Goal: Task Accomplishment & Management: Use online tool/utility

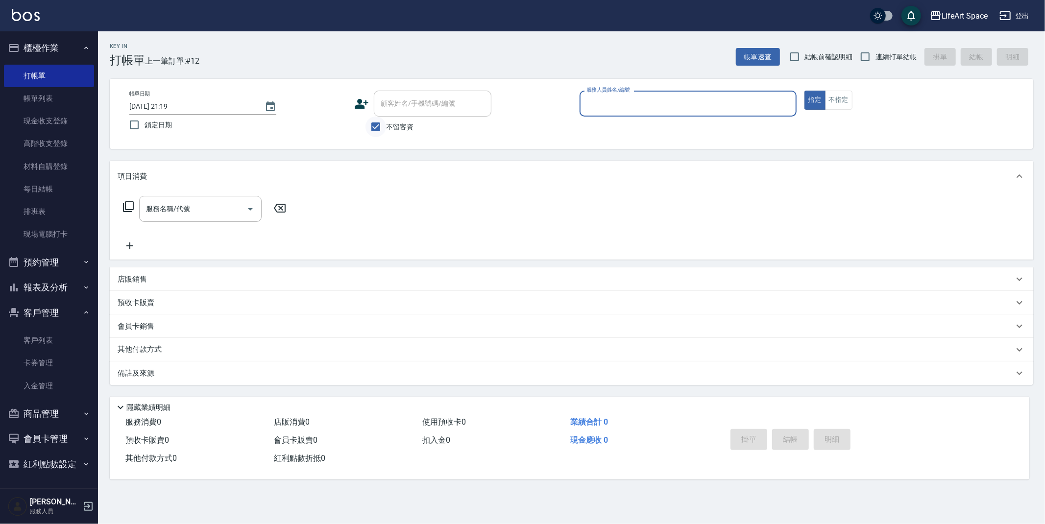
click at [371, 127] on input "不留客資" at bounding box center [376, 127] width 21 height 21
checkbox input "false"
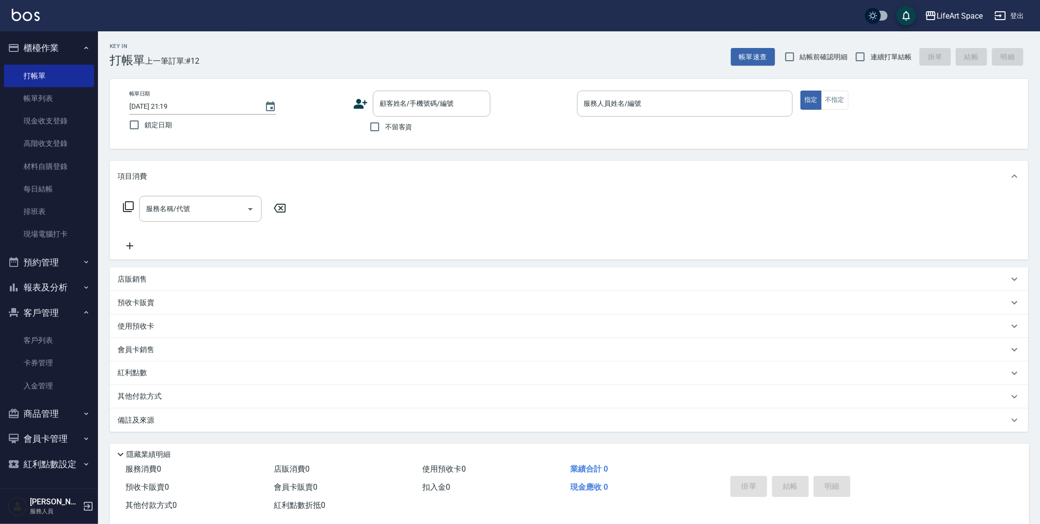
click at [365, 100] on icon at bounding box center [361, 104] width 14 height 10
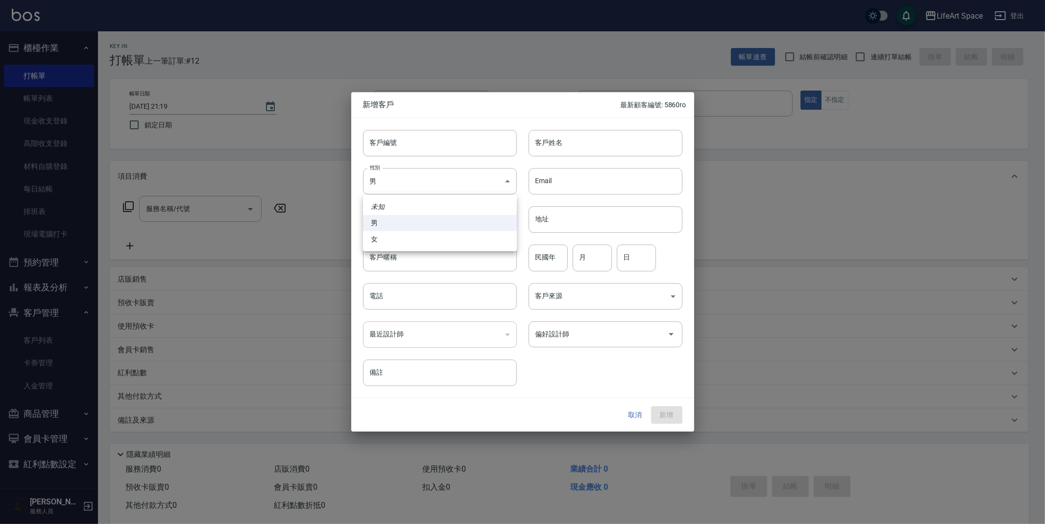
click at [435, 182] on body "LifeArt Space 登出 櫃檯作業 打帳單 帳單列表 現金收支登錄 高階收支登錄 材料自購登錄 每日結帳 排班表 現場電腦打卡 預約管理 預約管理 單…" at bounding box center [522, 269] width 1045 height 538
click at [439, 235] on li "女" at bounding box center [440, 239] width 154 height 16
type input "[DEMOGRAPHIC_DATA]"
click at [442, 146] on input "客戶編號" at bounding box center [440, 143] width 154 height 26
click at [564, 130] on input "客戶姓名" at bounding box center [606, 143] width 154 height 26
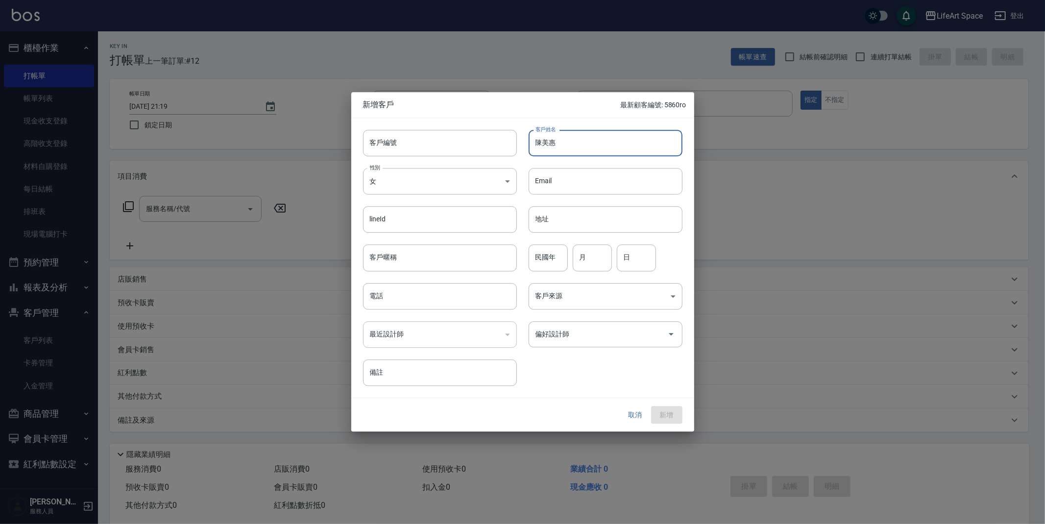
type input "陳美惠"
click at [453, 258] on input "客戶暱稱" at bounding box center [440, 258] width 154 height 26
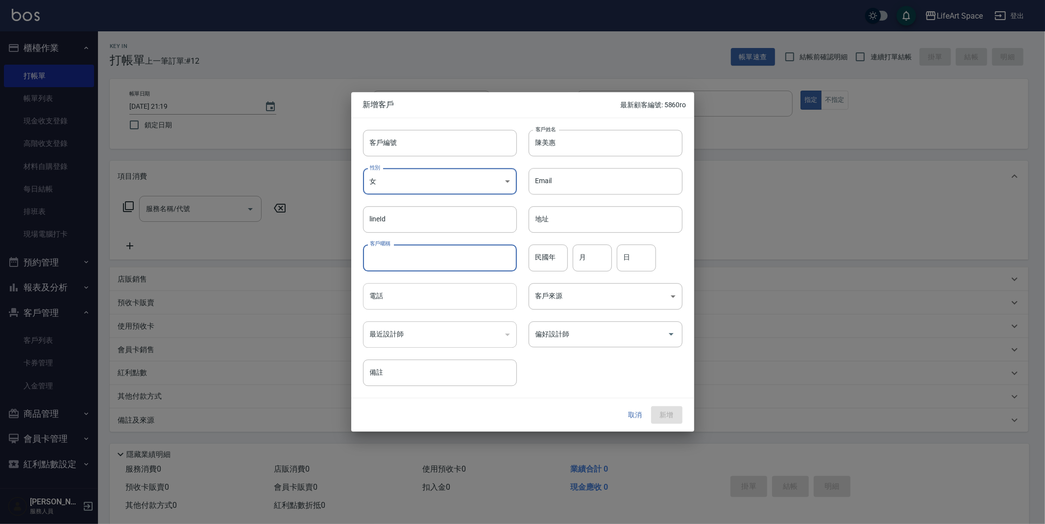
click at [443, 303] on input "電話" at bounding box center [440, 296] width 154 height 26
type input "0926311662"
click at [651, 331] on input "偏好設計師" at bounding box center [598, 334] width 130 height 17
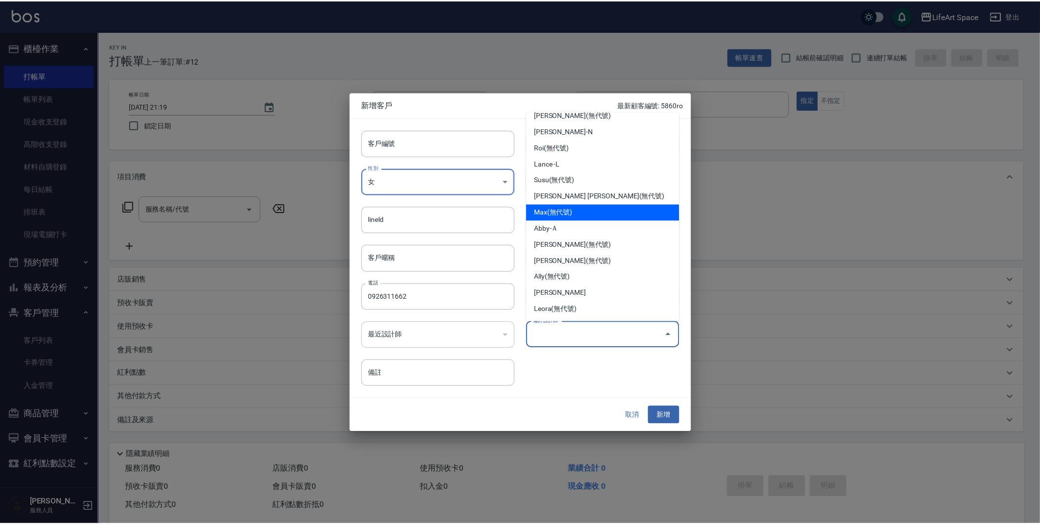
scroll to position [105, 0]
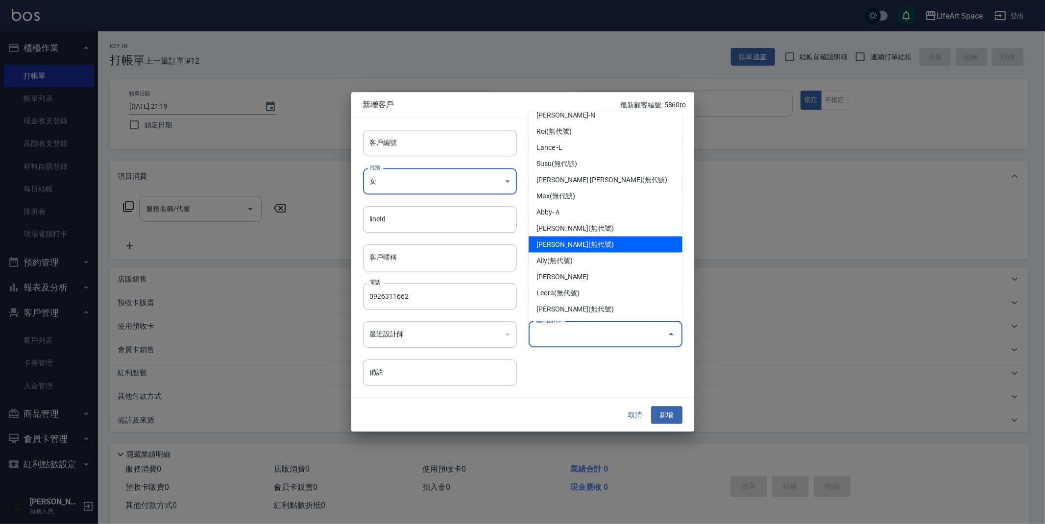
click at [560, 250] on li "[PERSON_NAME](無代號)" at bounding box center [606, 245] width 154 height 16
type input "[PERSON_NAME]"
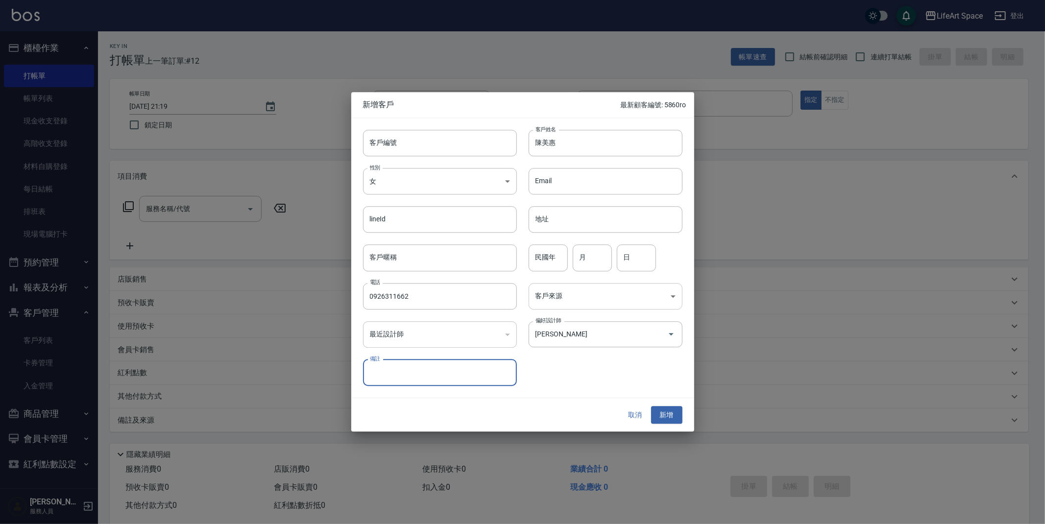
click at [564, 300] on body "LifeArt Space 登出 櫃檯作業 打帳單 帳單列表 現金收支登錄 高階收支登錄 材料自購登錄 每日結帳 排班表 現場電腦打卡 預約管理 預約管理 單…" at bounding box center [522, 269] width 1045 height 538
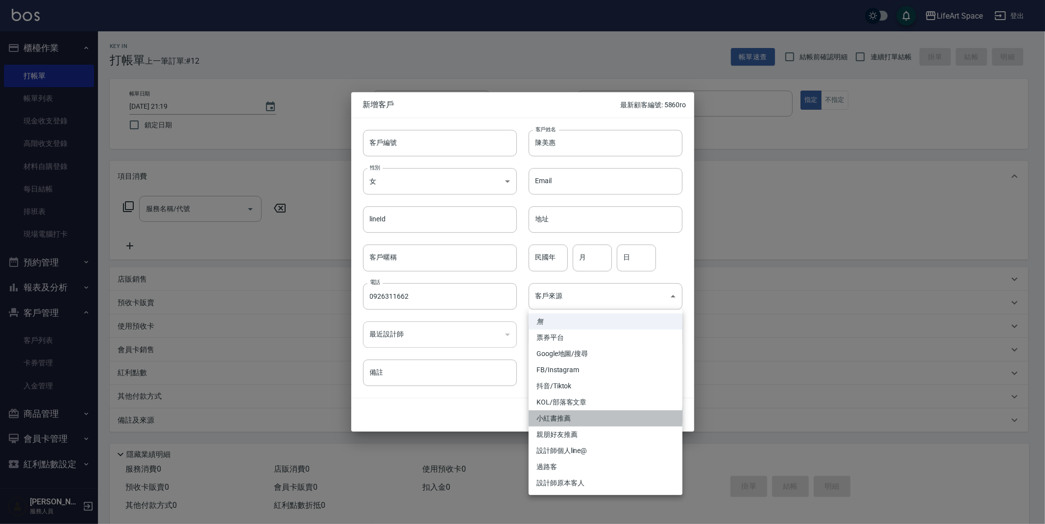
click at [581, 415] on li "小紅書推薦" at bounding box center [606, 419] width 154 height 16
type input "小紅書推薦"
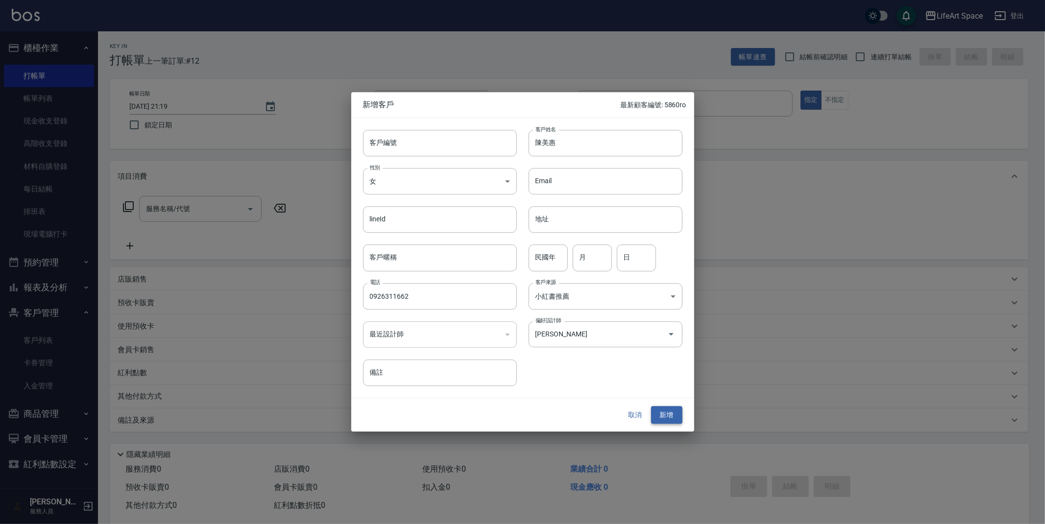
click at [667, 416] on button "新增" at bounding box center [666, 415] width 31 height 18
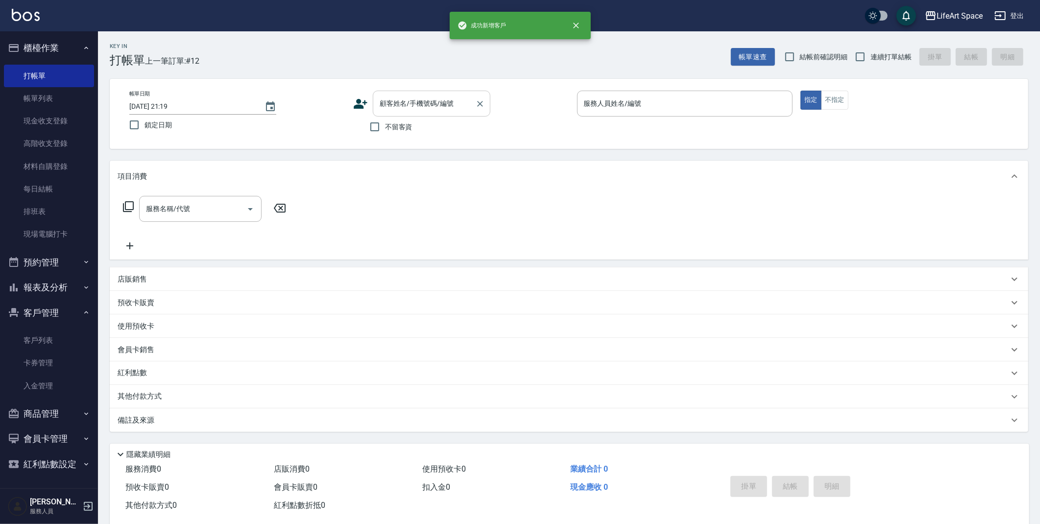
click at [410, 110] on input "顧客姓名/手機號碼/編號" at bounding box center [424, 103] width 94 height 17
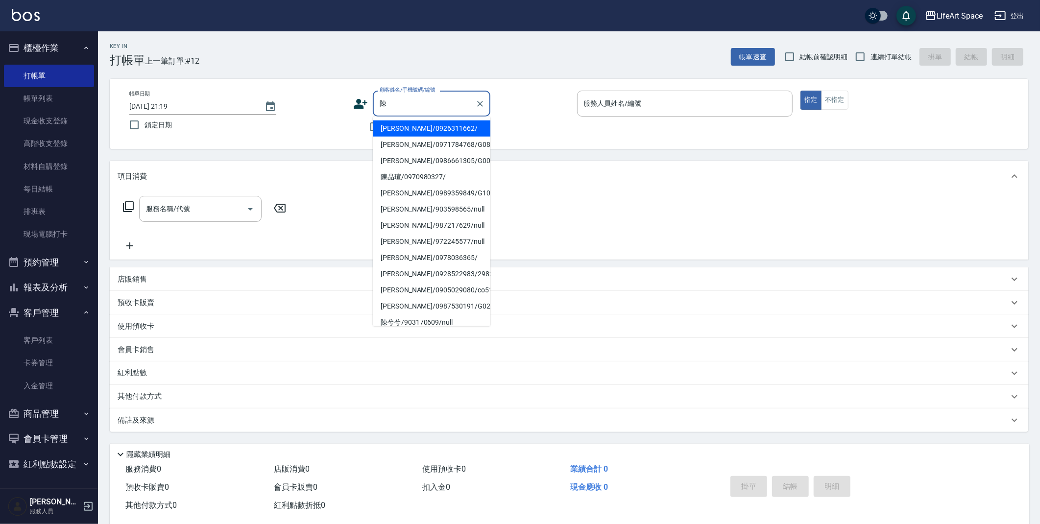
click at [399, 123] on li "[PERSON_NAME]/0926311662/" at bounding box center [432, 129] width 118 height 16
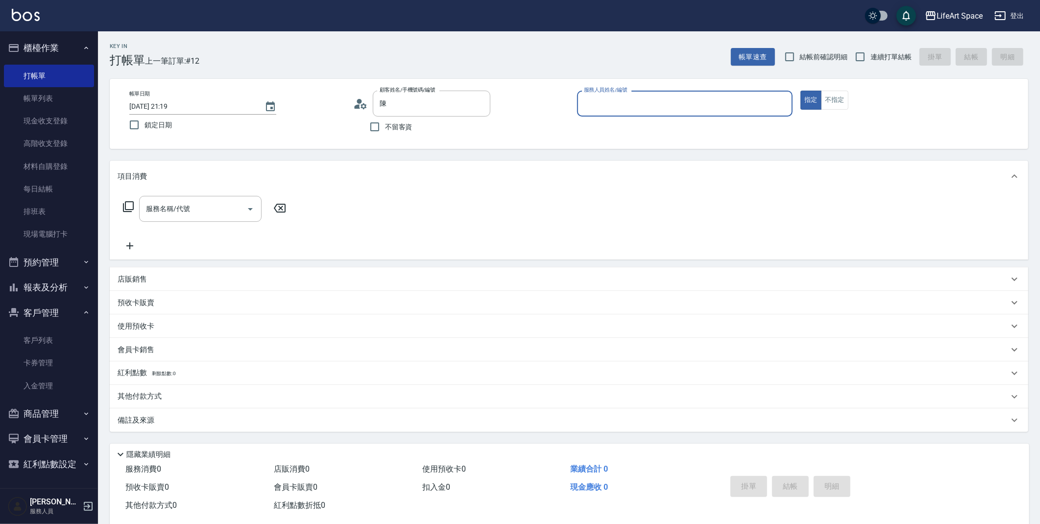
type input "[PERSON_NAME]/0926311662/"
type input "[PERSON_NAME](無代號)"
click at [266, 99] on button "Choose date, selected date is 2025-09-10" at bounding box center [271, 107] width 24 height 24
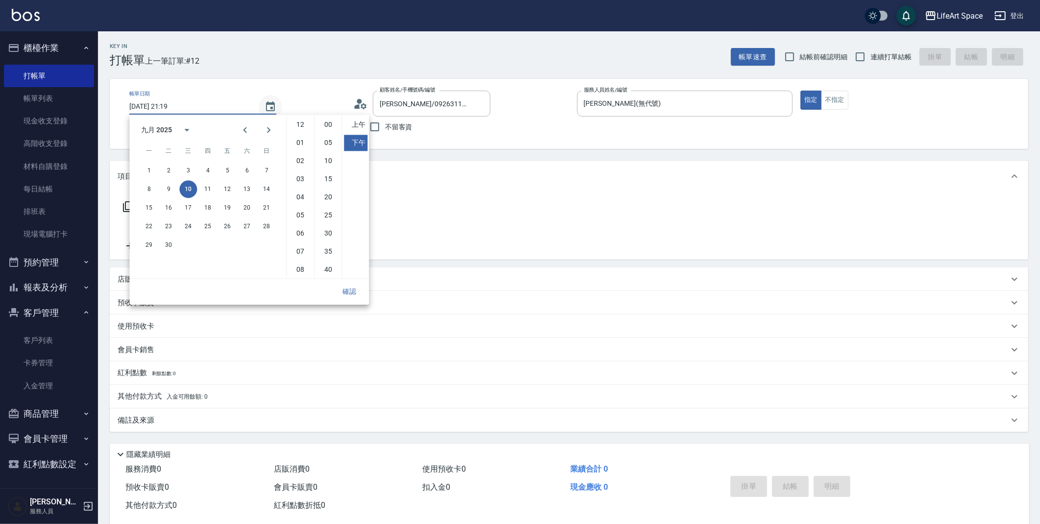
scroll to position [54, 0]
click at [213, 192] on button "11" at bounding box center [208, 189] width 18 height 18
click at [349, 124] on li "上午" at bounding box center [356, 125] width 24 height 16
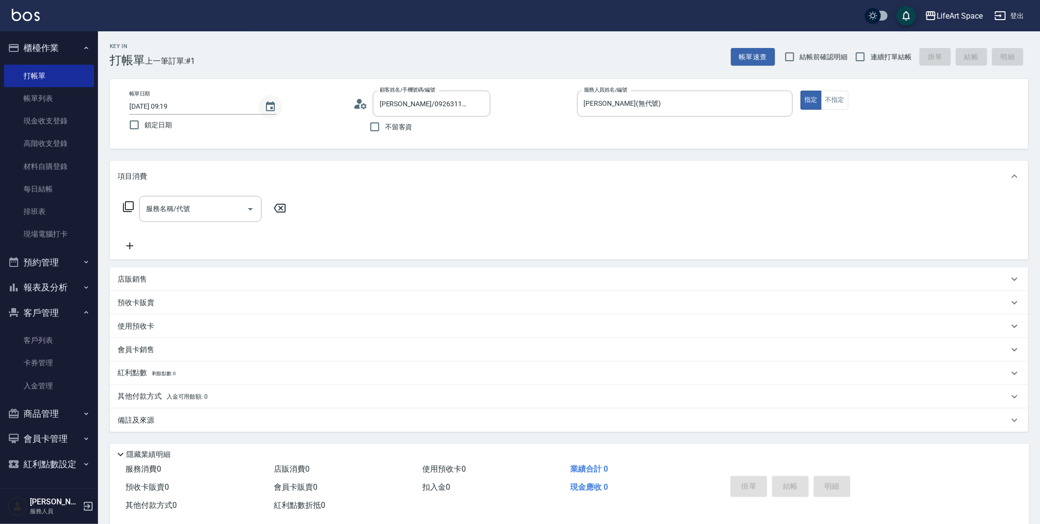
click at [272, 98] on button "Choose date, selected date is 2025-09-11" at bounding box center [271, 107] width 24 height 24
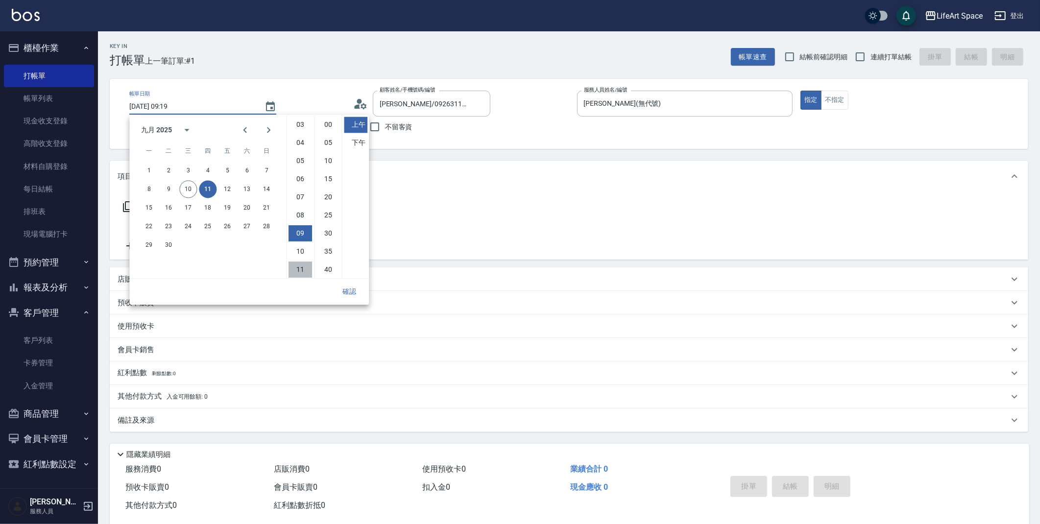
click at [303, 266] on li "11" at bounding box center [301, 270] width 24 height 16
type input "[DATE] 11:19"
click at [538, 286] on div "店販銷售" at bounding box center [569, 280] width 919 height 24
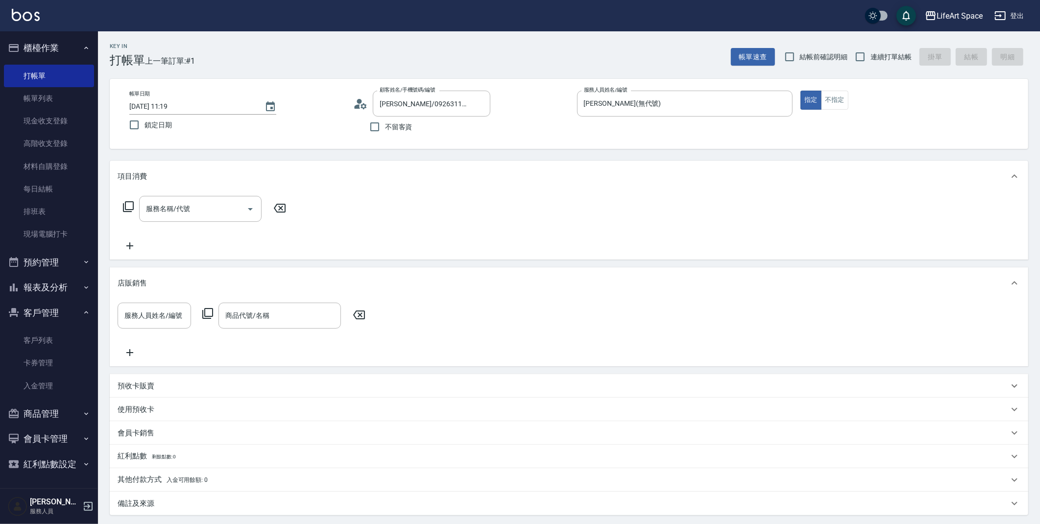
scroll to position [0, 0]
click at [268, 108] on icon "Choose date, selected date is 2025-09-11" at bounding box center [271, 107] width 12 height 12
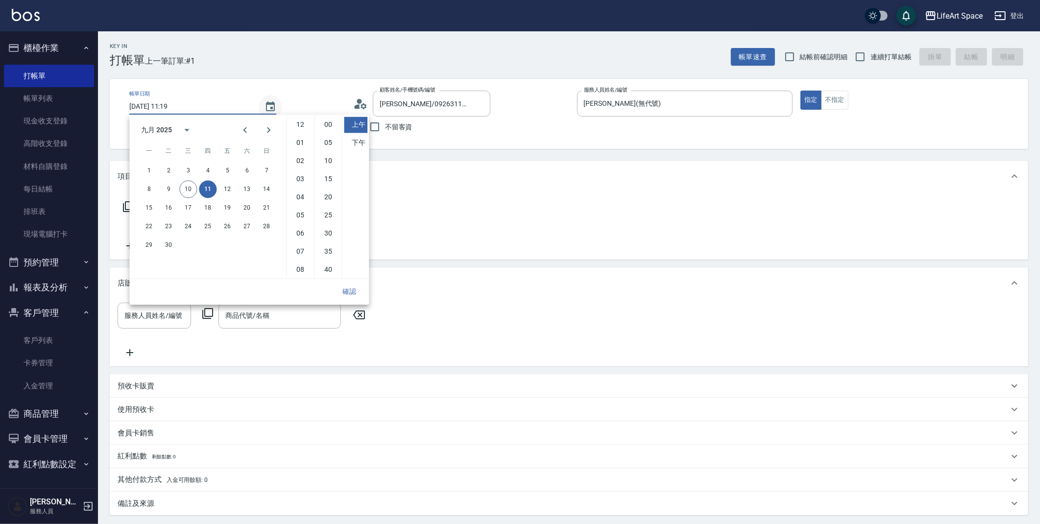
scroll to position [54, 0]
click at [415, 200] on div "服務名稱/代號 服務名稱/代號" at bounding box center [569, 226] width 919 height 68
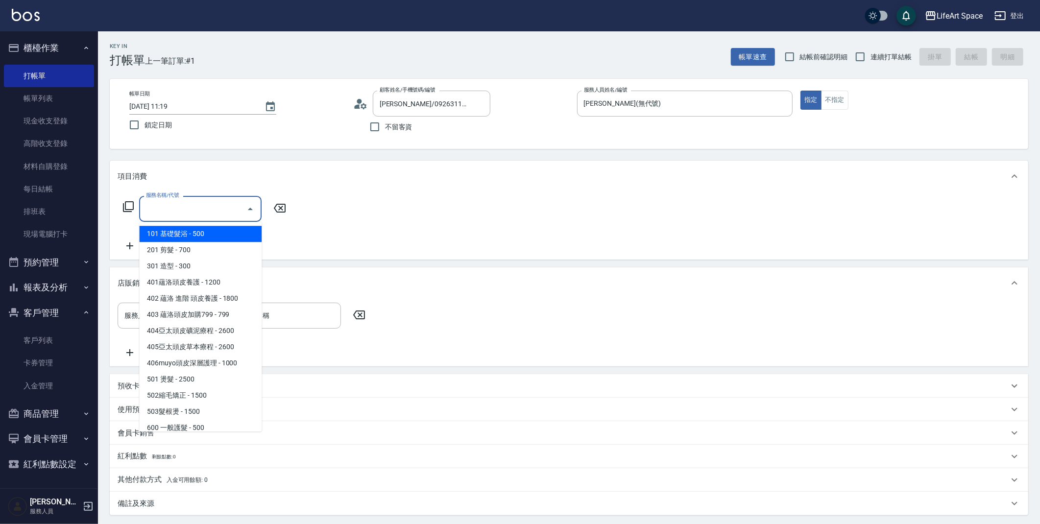
click at [241, 203] on input "服務名稱/代號" at bounding box center [193, 208] width 99 height 17
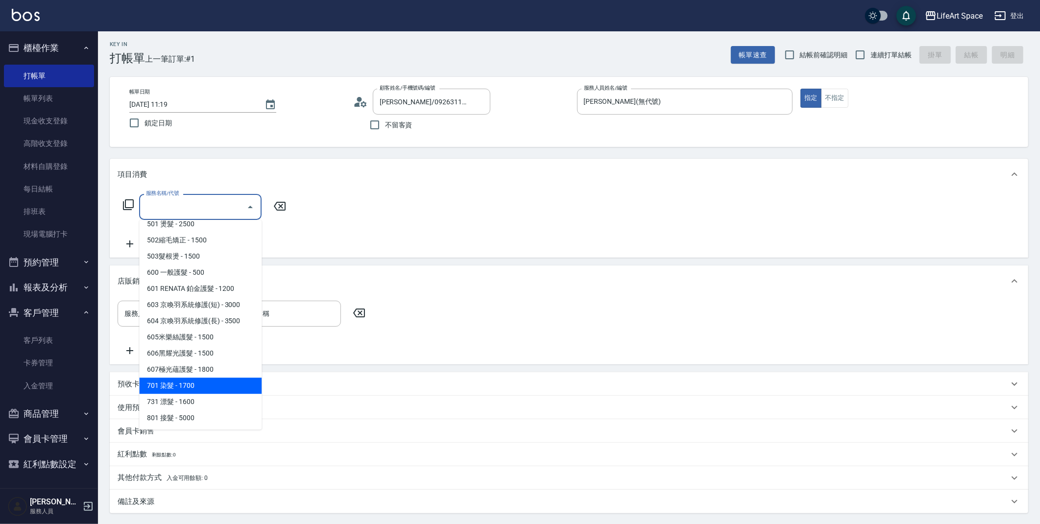
scroll to position [4, 0]
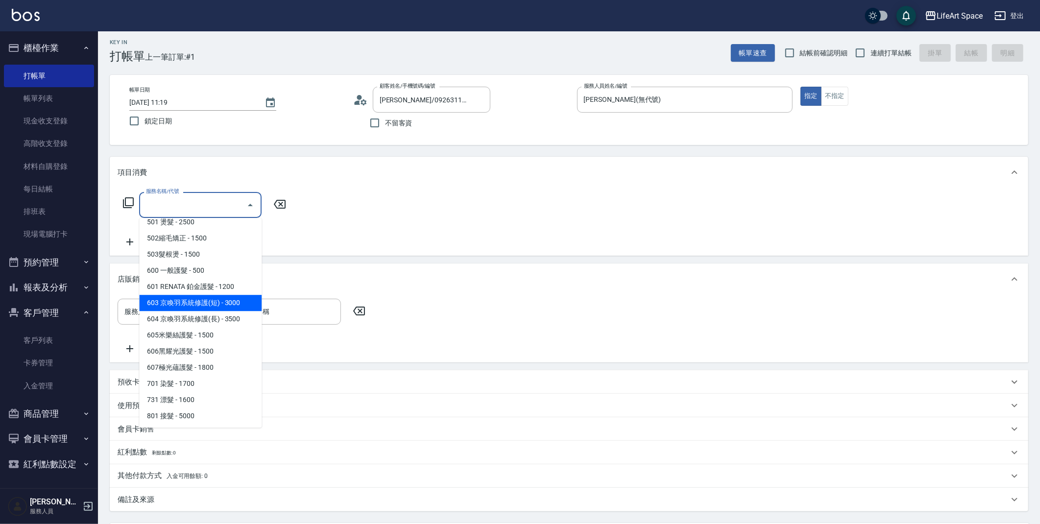
click at [203, 304] on span "603 京喚羽系統修護(短) - 3000" at bounding box center [200, 303] width 122 height 16
type input "603 京喚羽系統修護(短)(603)"
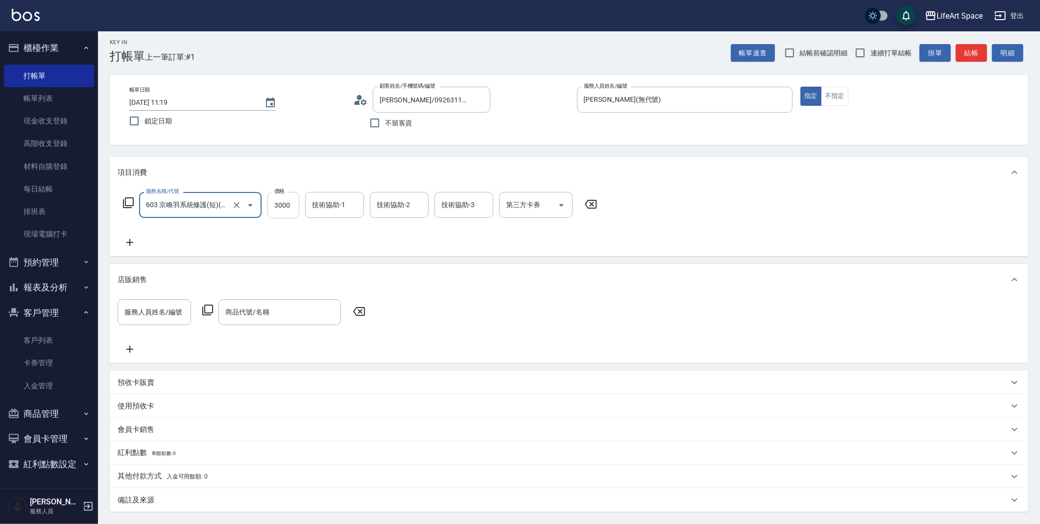
click at [278, 212] on input "3000" at bounding box center [284, 205] width 32 height 26
click at [223, 197] on input "603 京喚羽系統修護(短)(603)" at bounding box center [187, 204] width 86 height 17
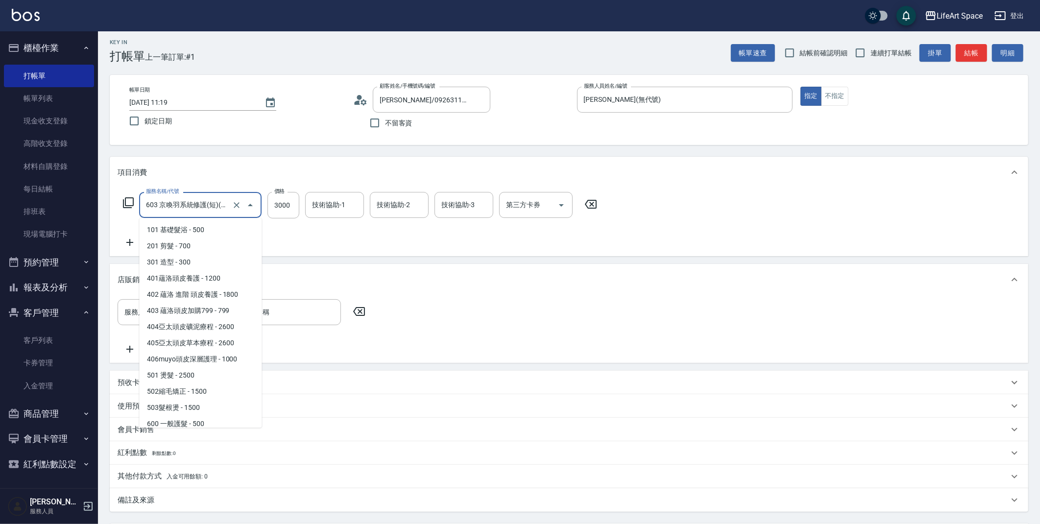
scroll to position [36, 0]
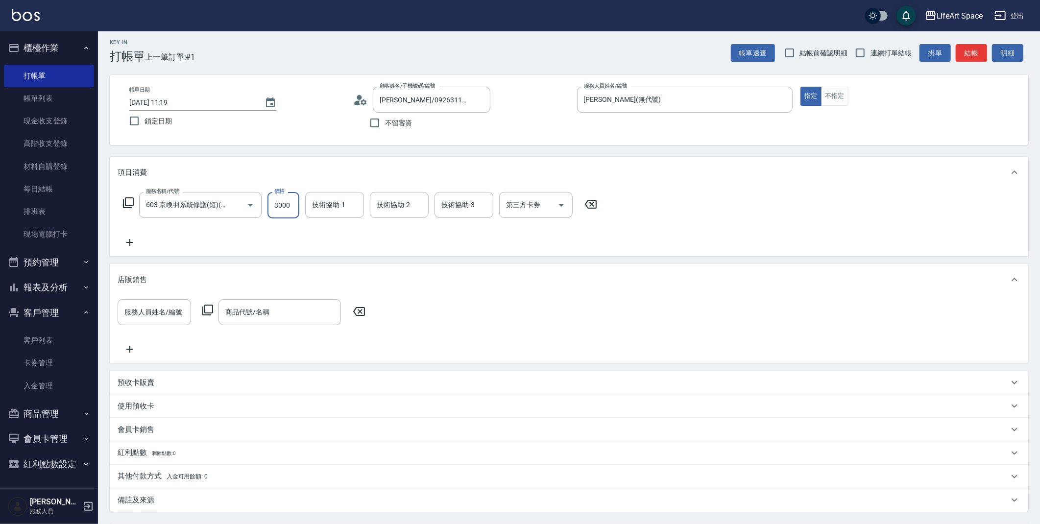
click at [270, 202] on input "3000" at bounding box center [284, 205] width 32 height 26
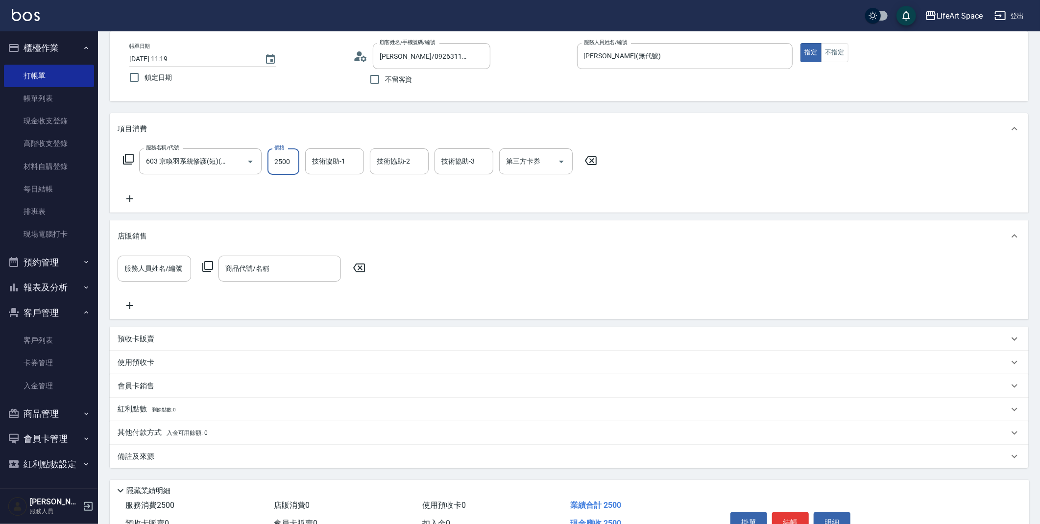
scroll to position [101, 0]
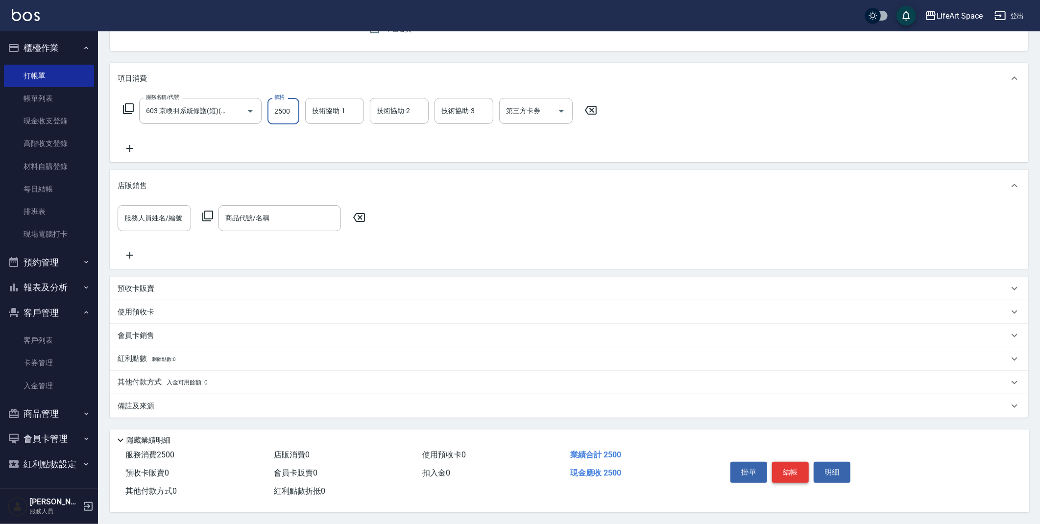
type input "2500"
drag, startPoint x: 793, startPoint y: 476, endPoint x: 777, endPoint y: 475, distance: 15.7
click at [793, 476] on button "結帳" at bounding box center [790, 472] width 37 height 21
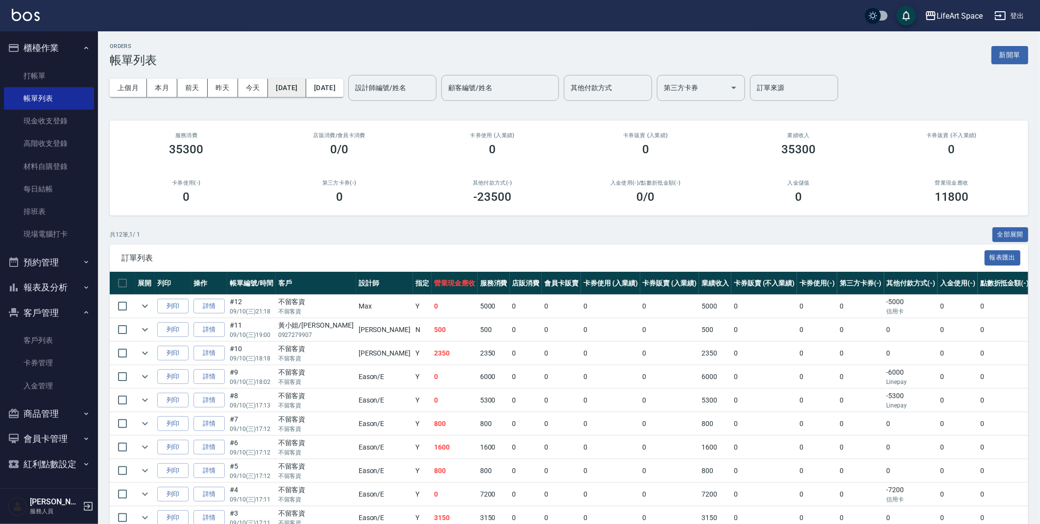
click at [287, 84] on button "[DATE]" at bounding box center [287, 88] width 38 height 18
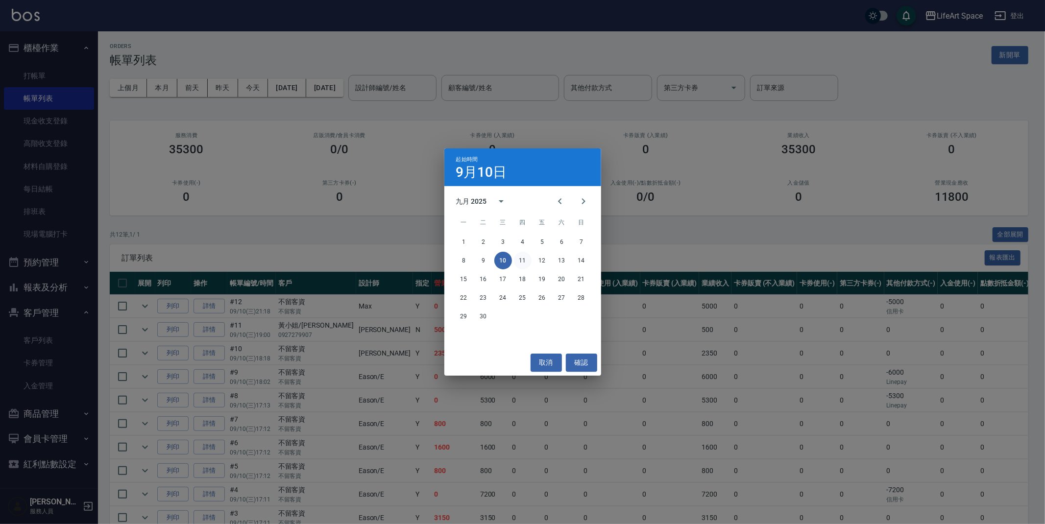
click at [528, 260] on button "11" at bounding box center [523, 261] width 18 height 18
